Goal: Task Accomplishment & Management: Use online tool/utility

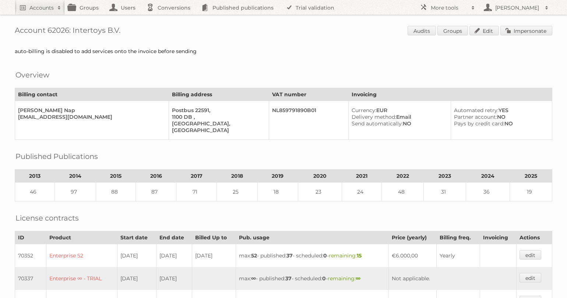
click at [34, 13] on link "Accounts" at bounding box center [40, 7] width 50 height 15
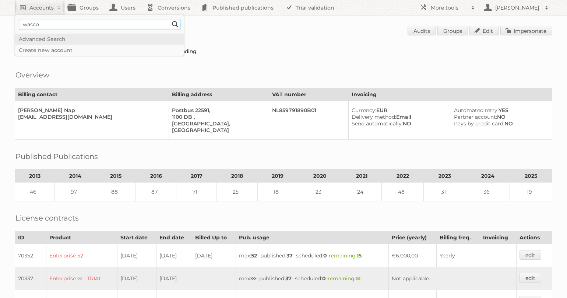
type input"] "wasco"
click at [170, 19] on input "Search" at bounding box center [175, 24] width 11 height 11
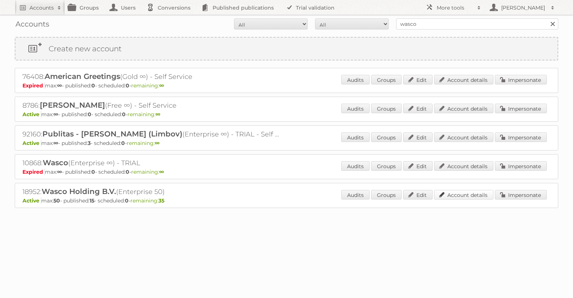
click at [460, 195] on link "Account details" at bounding box center [463, 195] width 59 height 10
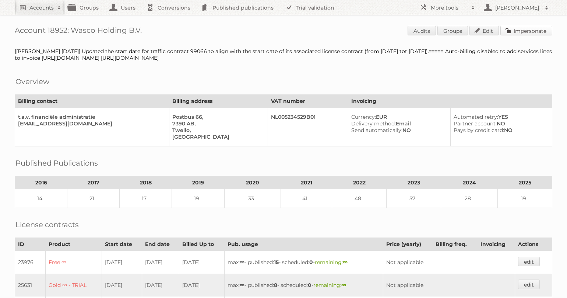
click at [539, 32] on link "Impersonate" at bounding box center [527, 31] width 52 height 10
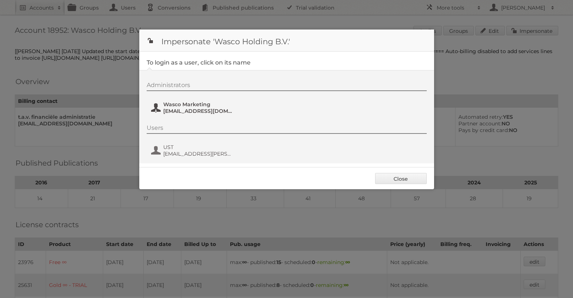
click at [196, 109] on span "marketing@wasco.nl" at bounding box center [198, 111] width 71 height 7
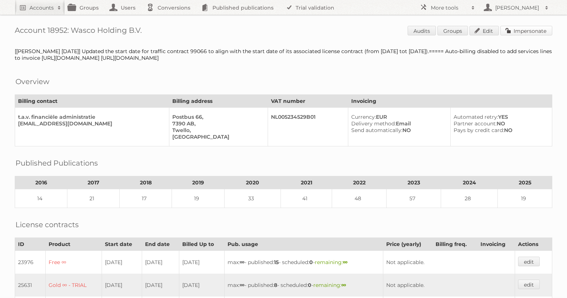
click at [519, 28] on link "Impersonate" at bounding box center [527, 31] width 52 height 10
